Goal: Find specific page/section: Find specific page/section

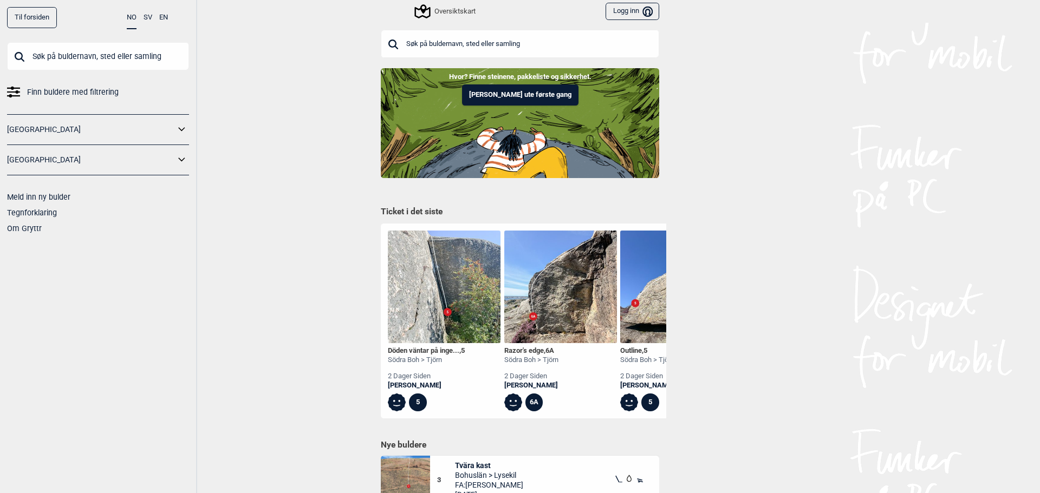
click at [423, 47] on input "text" at bounding box center [520, 44] width 278 height 28
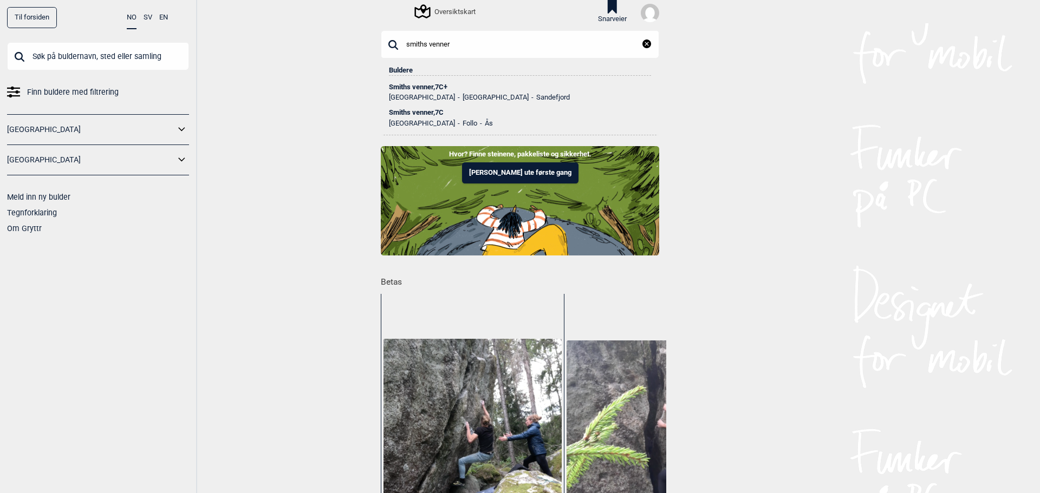
type input "smiths venner"
click at [455, 94] on li "[GEOGRAPHIC_DATA]" at bounding box center [492, 98] width 74 height 8
click at [424, 83] on div "Smiths venner , 7C+" at bounding box center [520, 87] width 262 height 8
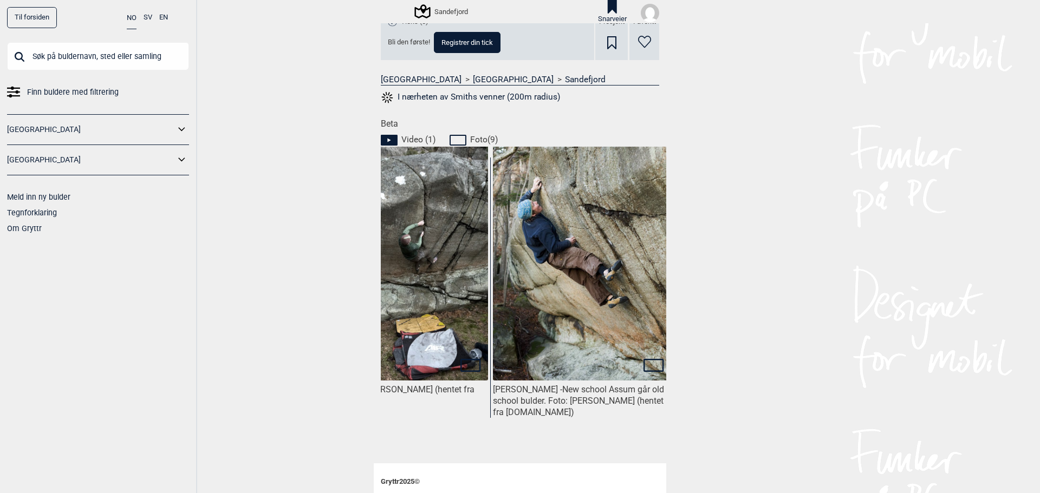
scroll to position [0, 997]
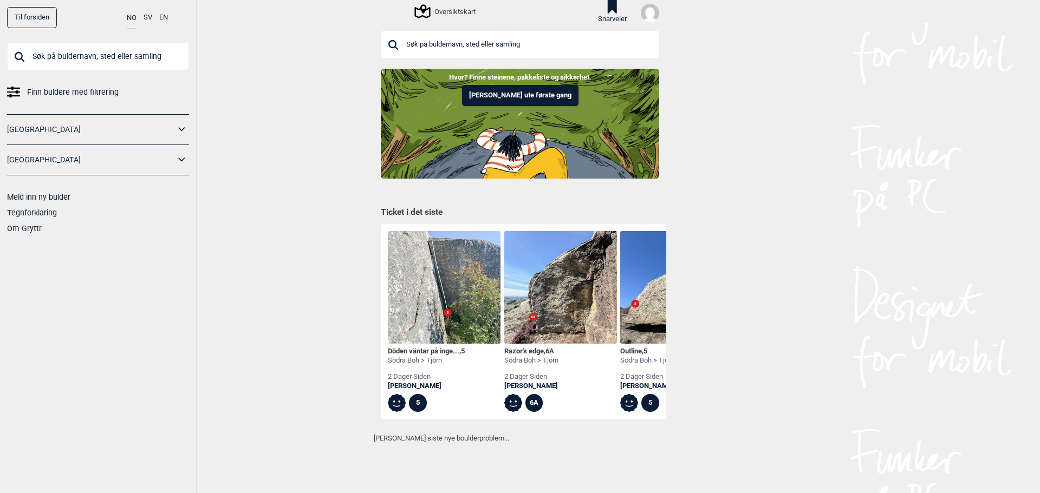
click at [468, 43] on input "text" at bounding box center [520, 44] width 278 height 28
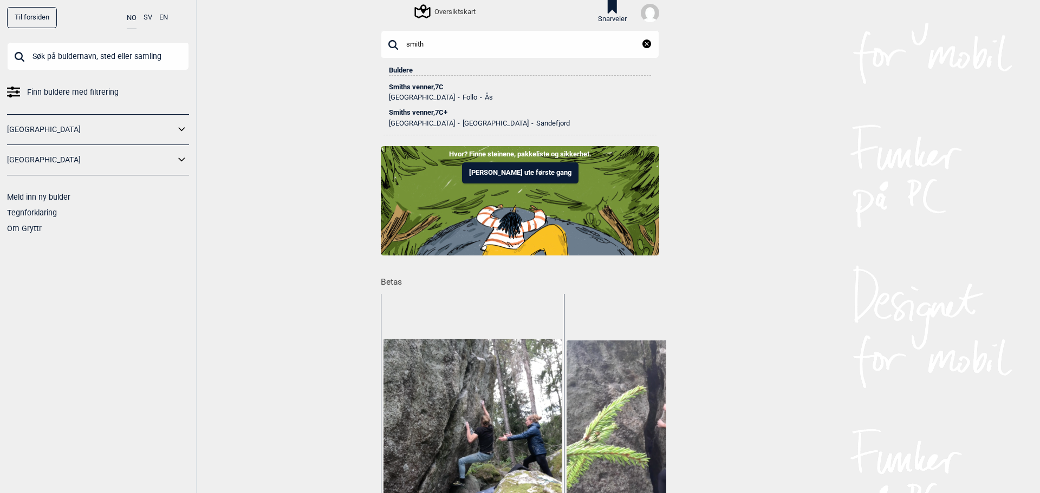
type input "smith"
click at [425, 83] on div "Smiths venner , 7C" at bounding box center [520, 87] width 262 height 8
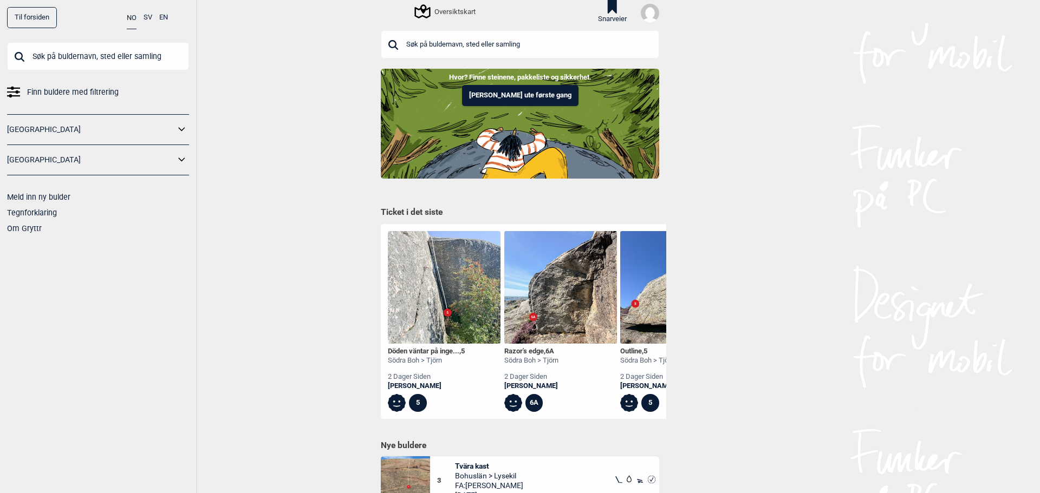
click at [454, 35] on input "text" at bounding box center [520, 44] width 278 height 28
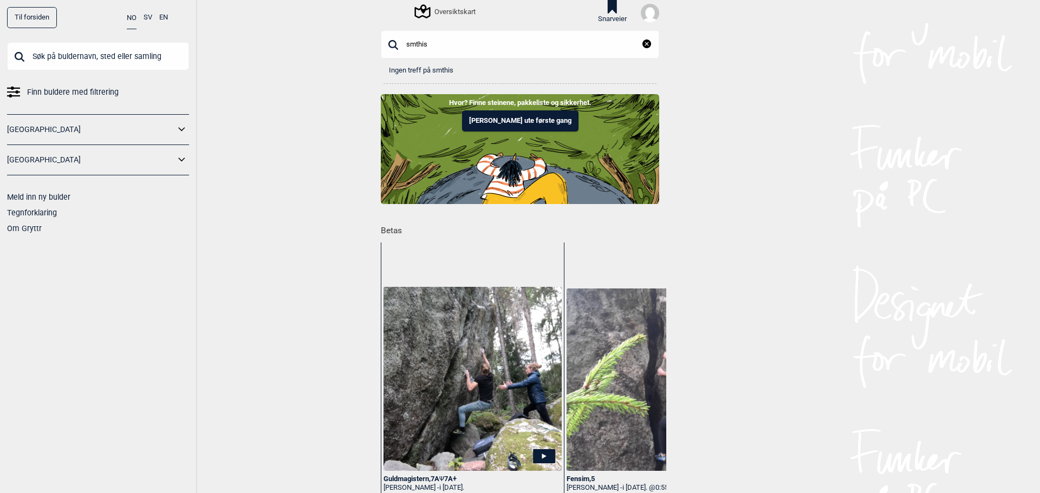
click at [411, 42] on input "smthis" at bounding box center [520, 44] width 278 height 28
click at [422, 44] on input "smithis" at bounding box center [520, 44] width 278 height 28
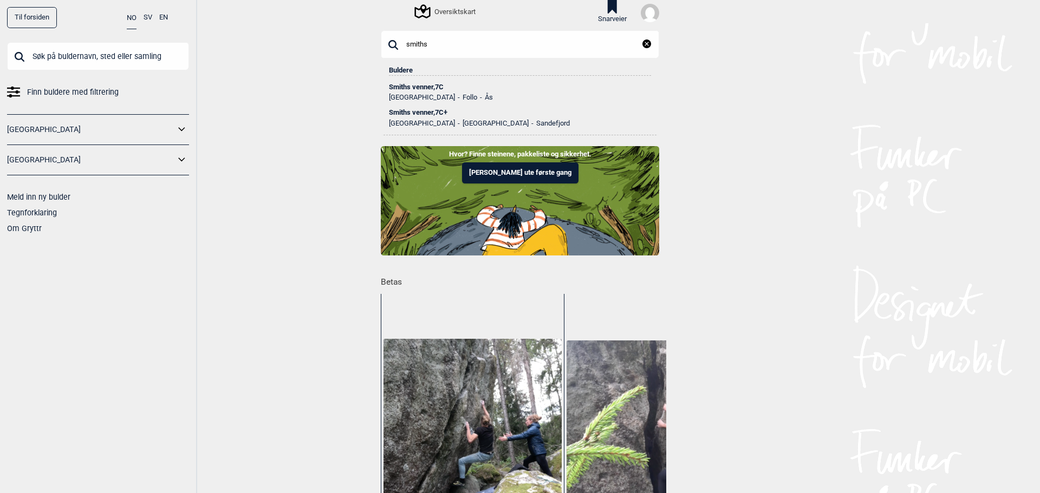
type input "smiths"
click at [419, 111] on div "Smiths venner , 7C+" at bounding box center [520, 113] width 262 height 8
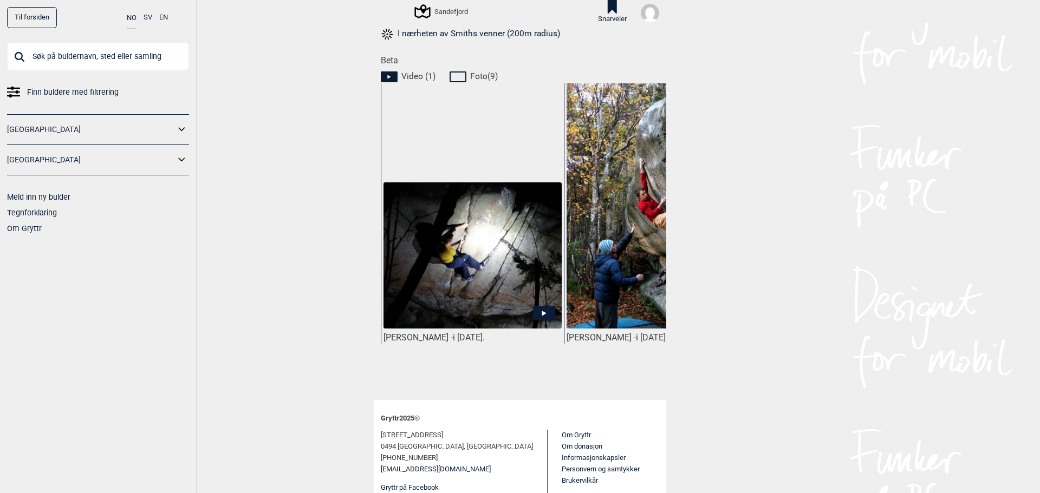
scroll to position [470, 0]
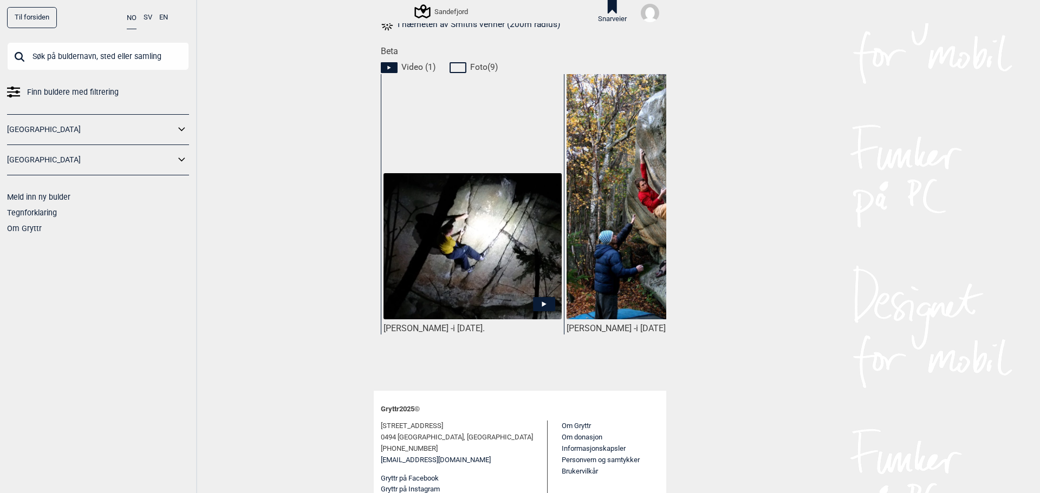
click at [457, 259] on img at bounding box center [472, 246] width 178 height 146
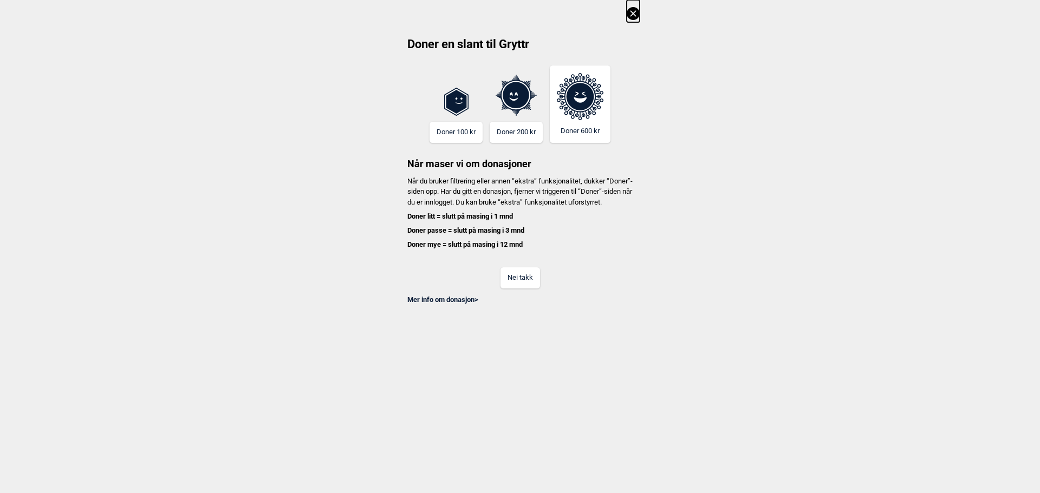
click at [505, 284] on button "Nei takk" at bounding box center [520, 278] width 40 height 21
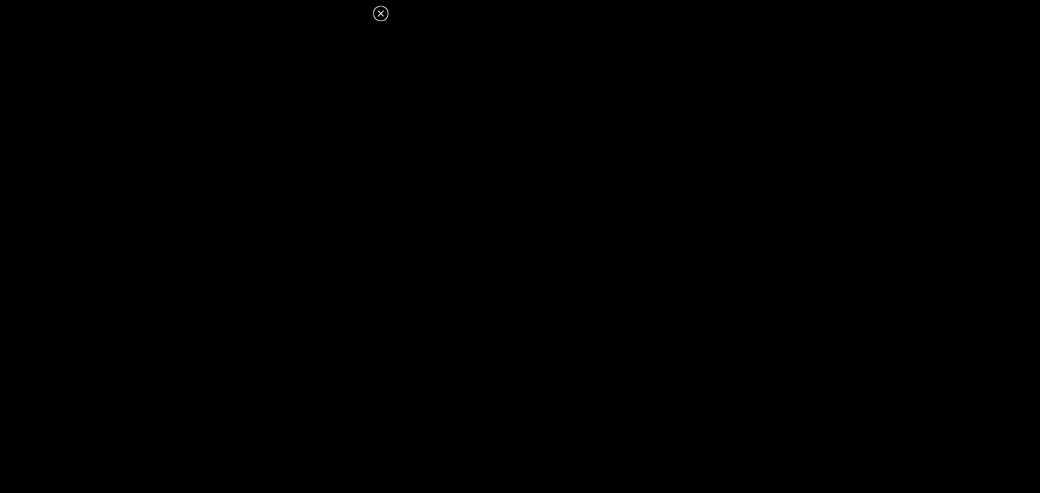
drag, startPoint x: 393, startPoint y: 281, endPoint x: 492, endPoint y: 285, distance: 99.2
click at [492, 285] on dialog at bounding box center [520, 246] width 1040 height 493
click at [381, 12] on icon at bounding box center [380, 13] width 13 height 13
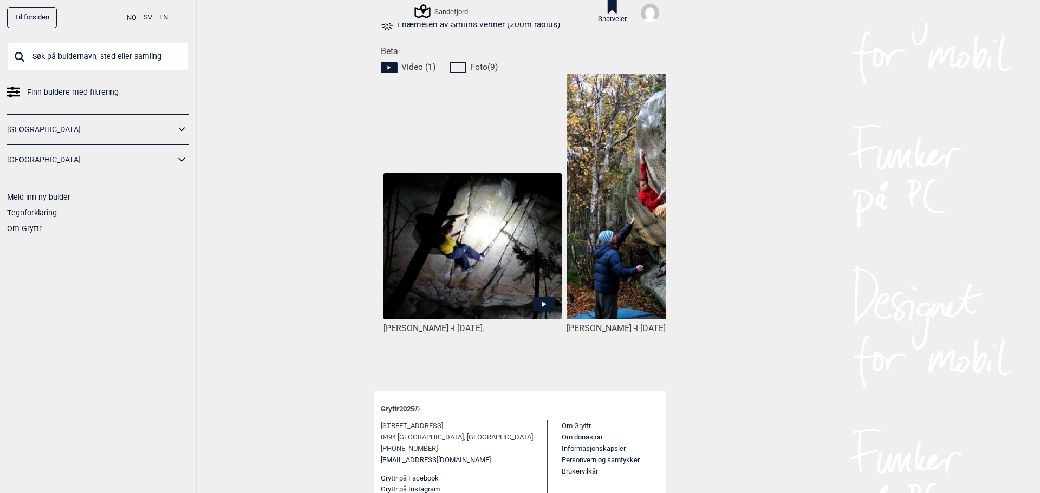
click at [593, 254] on img at bounding box center [656, 207] width 178 height 268
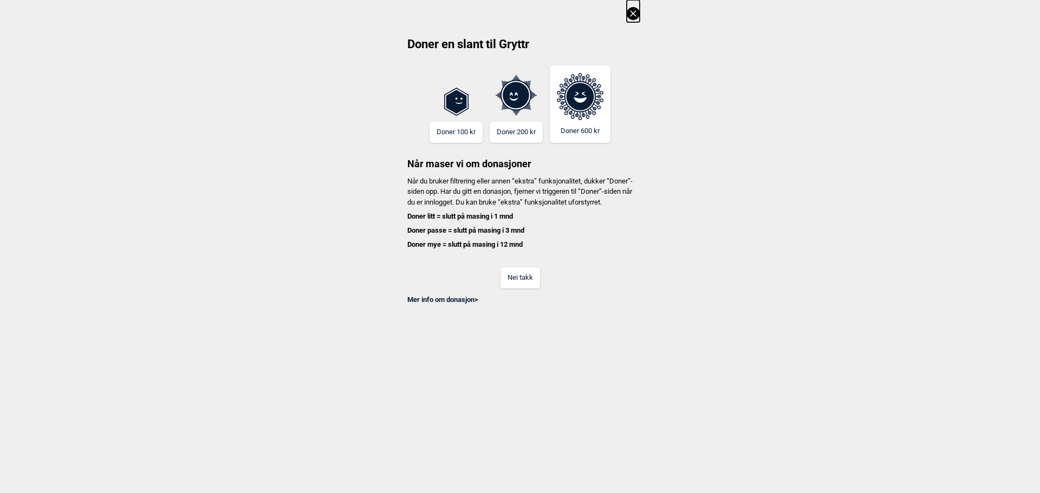
click at [517, 289] on button "Nei takk" at bounding box center [520, 278] width 40 height 21
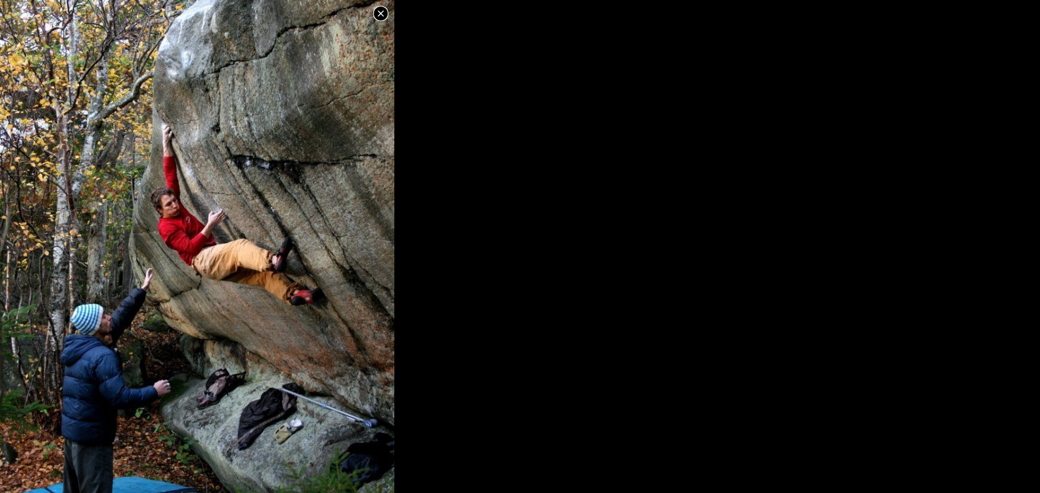
click at [381, 14] on icon at bounding box center [381, 13] width 6 height 6
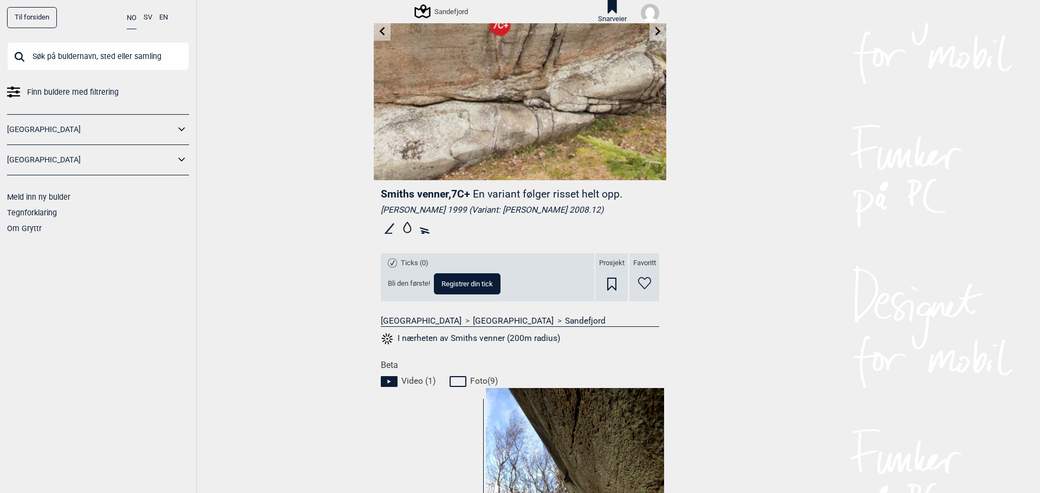
scroll to position [253, 0]
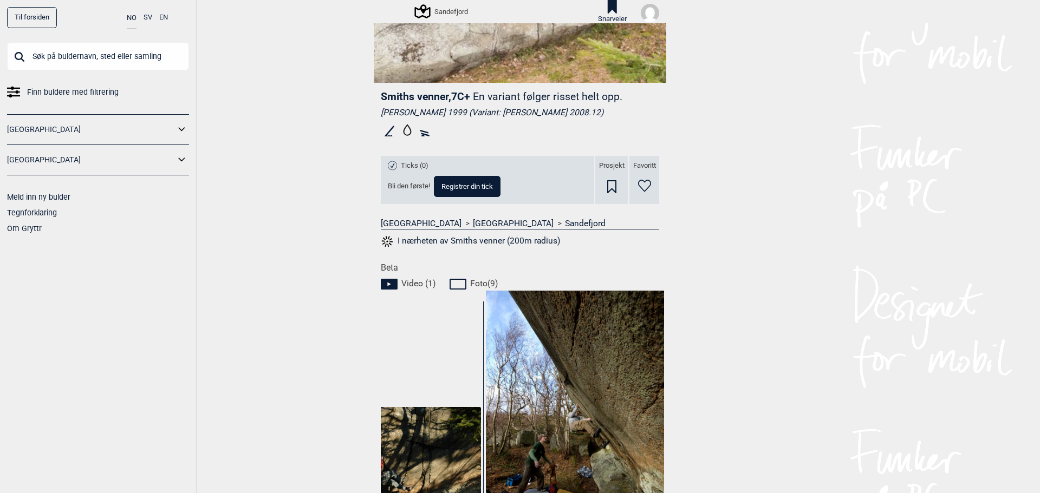
click at [444, 242] on button "I nærheten av Smiths venner (200m radius)" at bounding box center [470, 242] width 179 height 14
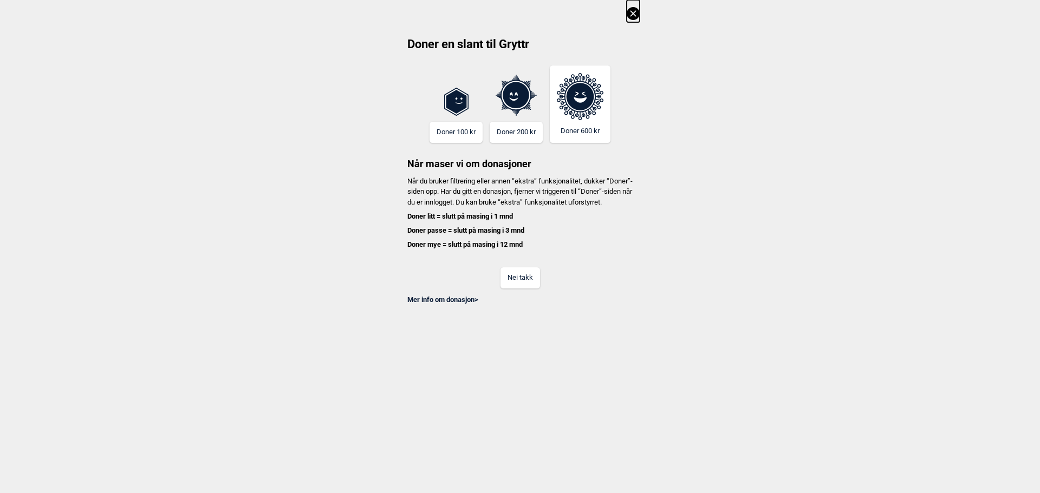
click at [529, 287] on button "Nei takk" at bounding box center [520, 278] width 40 height 21
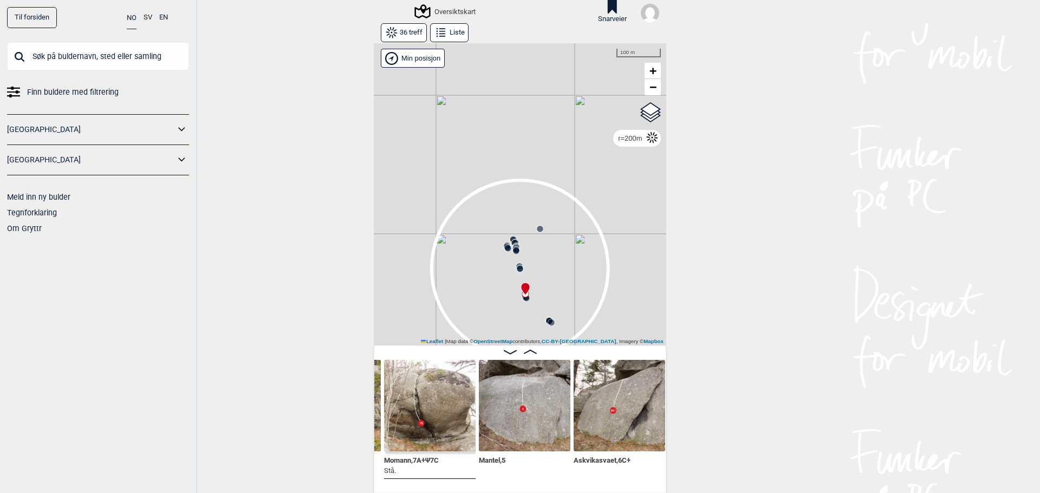
scroll to position [0, 2321]
